Goal: Book appointment/travel/reservation

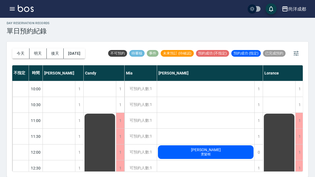
scroll to position [226, 0]
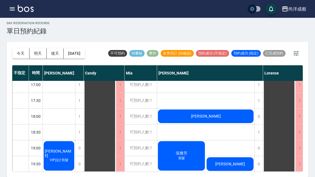
click at [37, 48] on button "明天" at bounding box center [38, 53] width 17 height 10
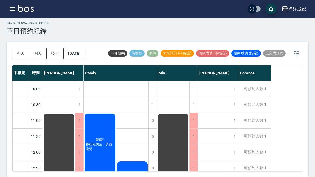
click at [234, 161] on div "1" at bounding box center [235, 169] width 8 height 16
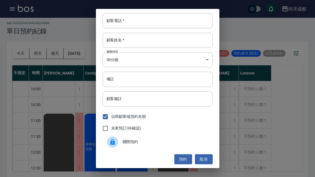
click at [140, 20] on input "顧客電話   *" at bounding box center [158, 20] width 110 height 15
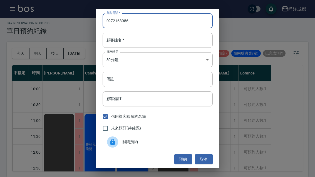
type input "0972163986"
click at [127, 38] on input "顧客姓名   *" at bounding box center [158, 40] width 110 height 15
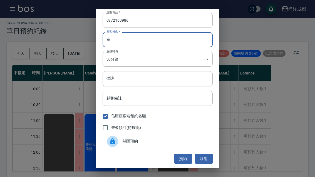
scroll to position [1, 0]
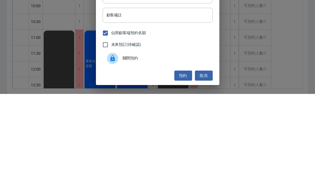
type input "童"
click at [106, 111] on input "佔用顧客端預約名額" at bounding box center [106, 117] width 12 height 12
checkbox input "false"
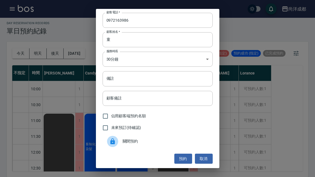
click at [136, 80] on input "備註" at bounding box center [158, 78] width 110 height 15
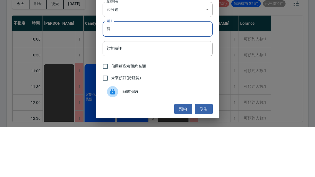
type input "剪"
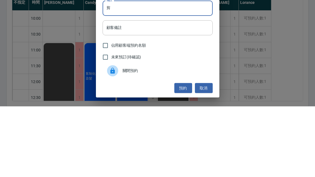
click at [183, 154] on button "預約" at bounding box center [184, 159] width 18 height 10
